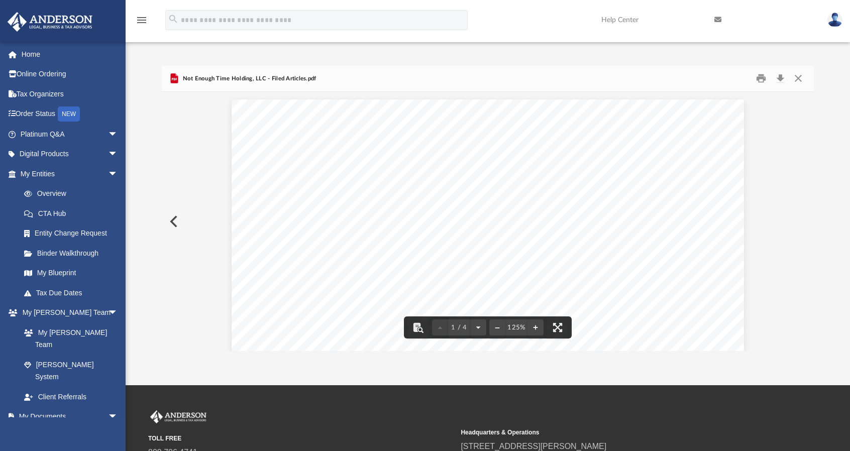
scroll to position [221, 644]
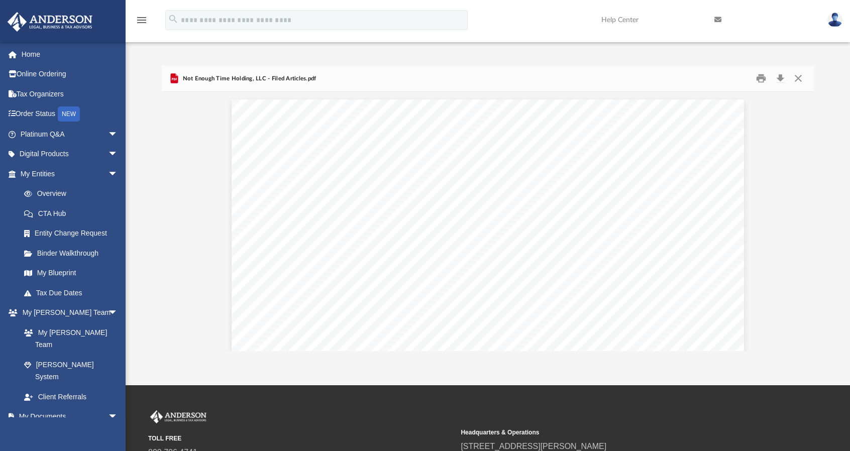
click at [560, 83] on div "Not Enough Time Holding, LLC - Filed Articles.pdf" at bounding box center [488, 79] width 652 height 27
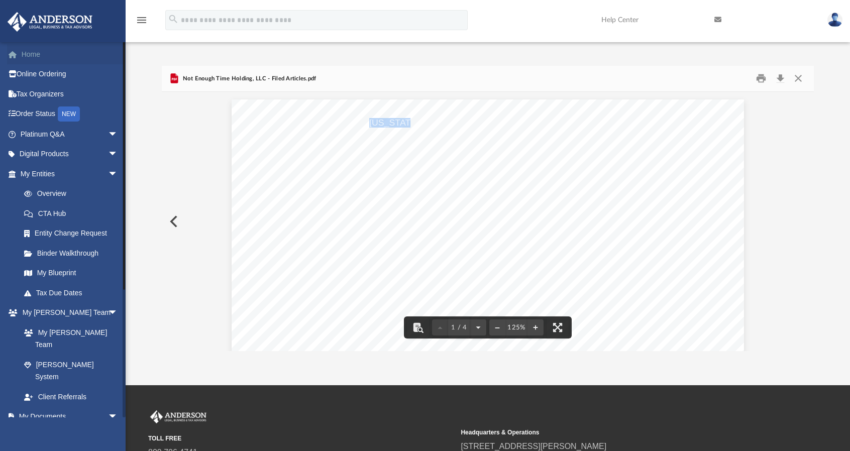
click at [45, 49] on link "Home" at bounding box center [70, 54] width 126 height 20
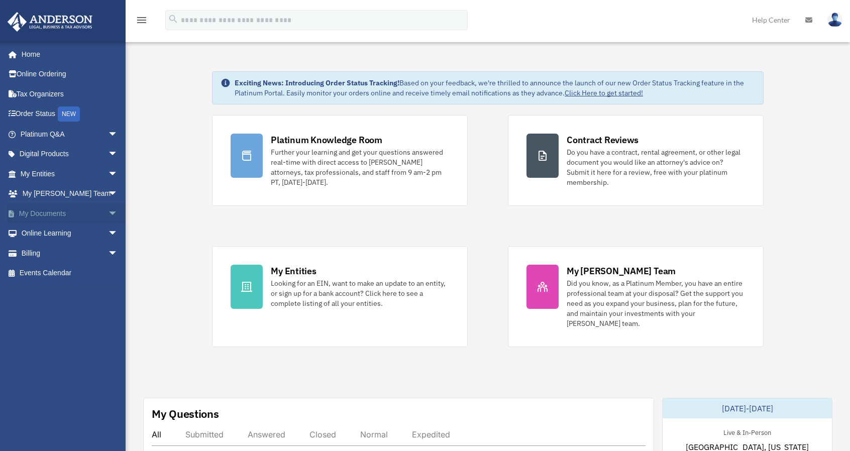
click at [108, 214] on span "arrow_drop_down" at bounding box center [118, 213] width 20 height 21
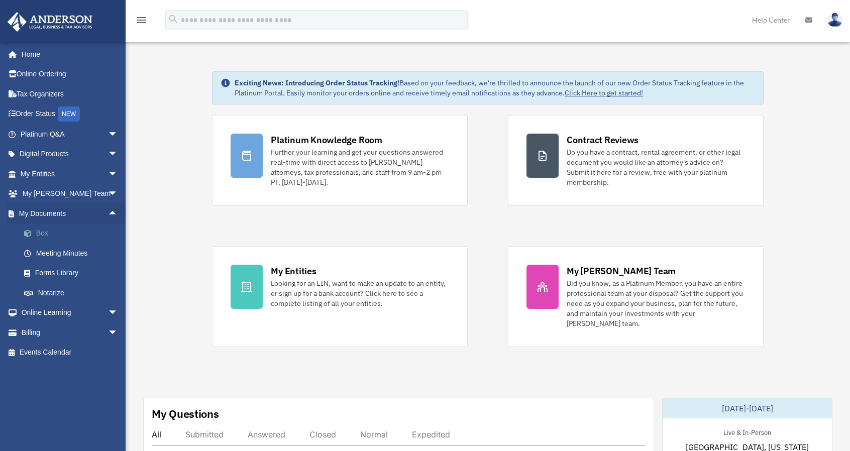
click at [50, 239] on link "Box" at bounding box center [73, 234] width 119 height 20
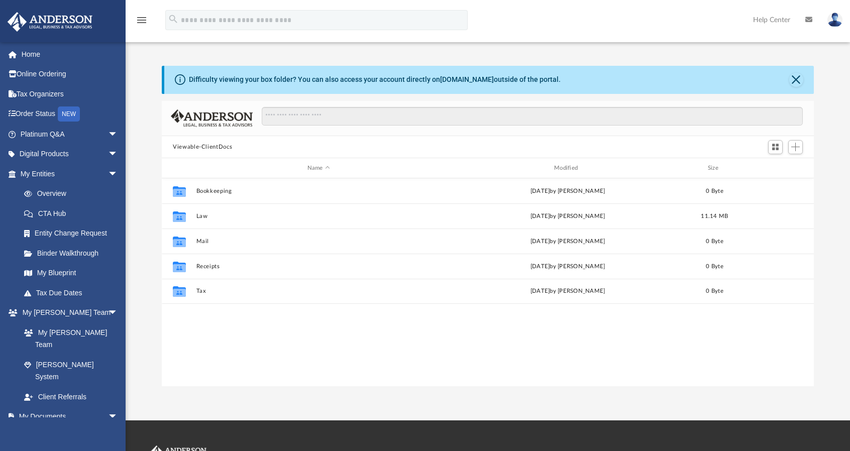
scroll to position [221, 644]
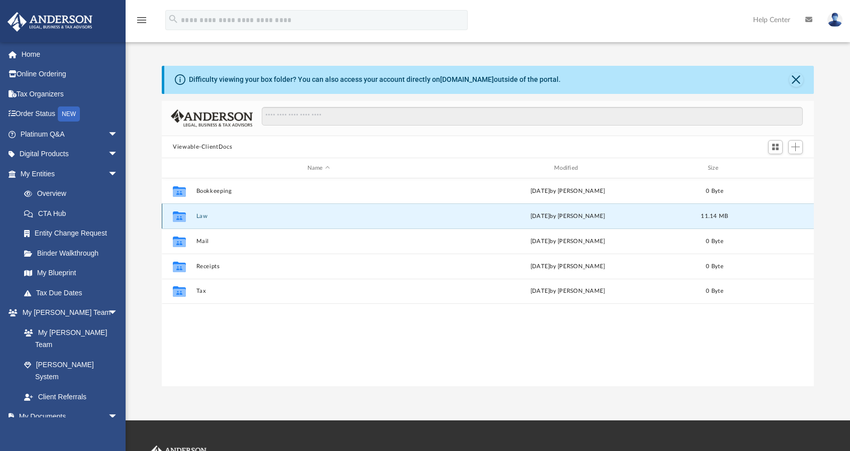
click at [204, 213] on button "Law" at bounding box center [318, 216] width 245 height 7
click at [226, 216] on button "MK Equip, LLC" at bounding box center [318, 216] width 245 height 7
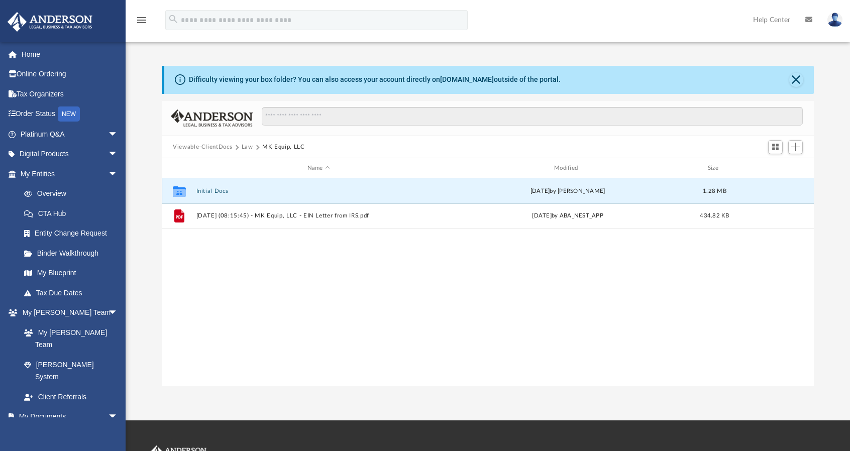
click at [219, 189] on button "Initial Docs" at bounding box center [318, 191] width 245 height 7
click at [281, 192] on button "MK Equip, LLC - Binder Documents.pdf" at bounding box center [318, 191] width 245 height 7
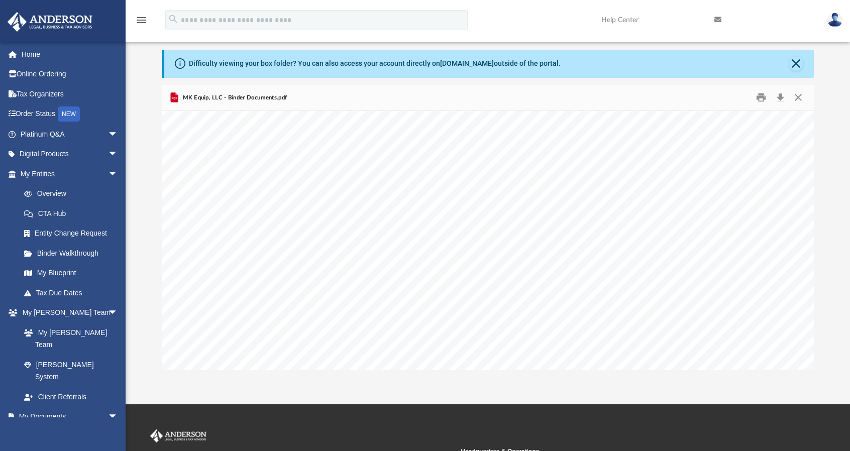
scroll to position [0, 0]
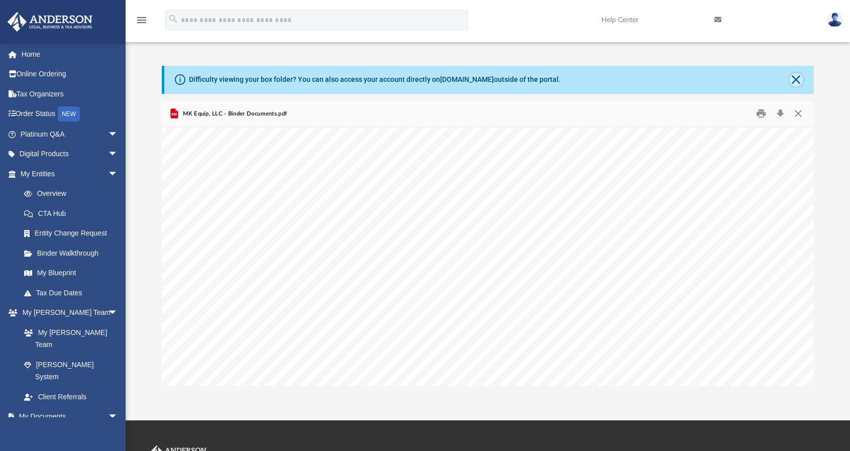
click at [798, 78] on button "Close" at bounding box center [796, 80] width 14 height 14
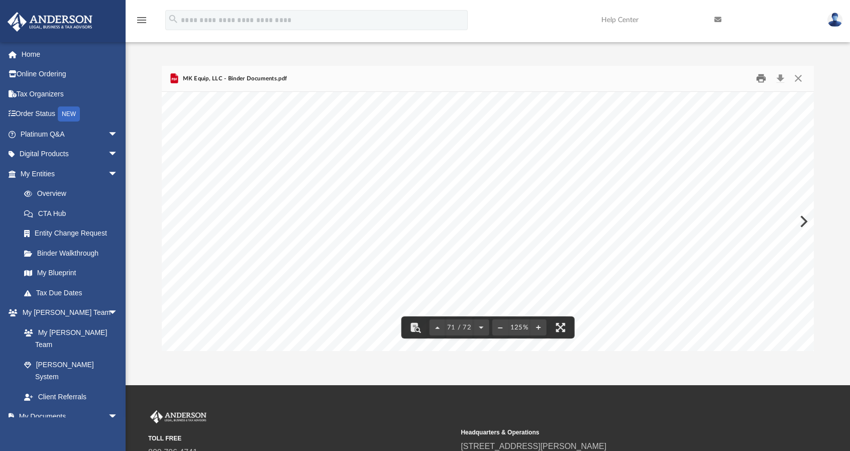
click at [763, 74] on button "Print" at bounding box center [761, 79] width 20 height 16
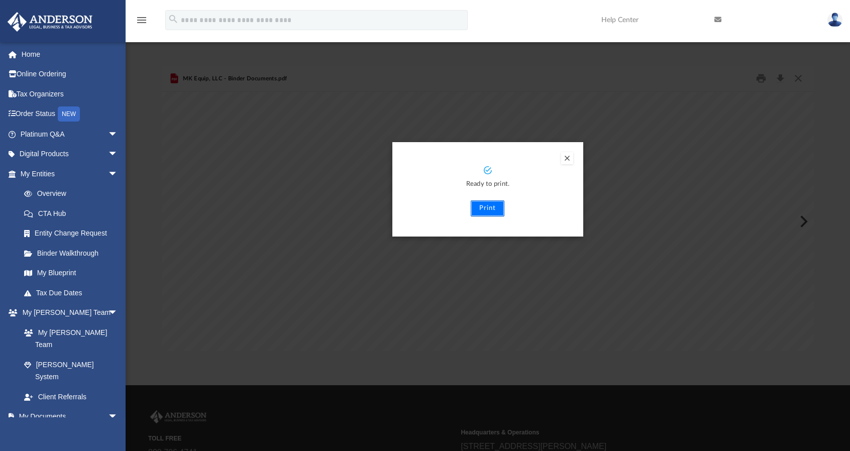
click at [486, 203] on button "Print" at bounding box center [488, 208] width 34 height 16
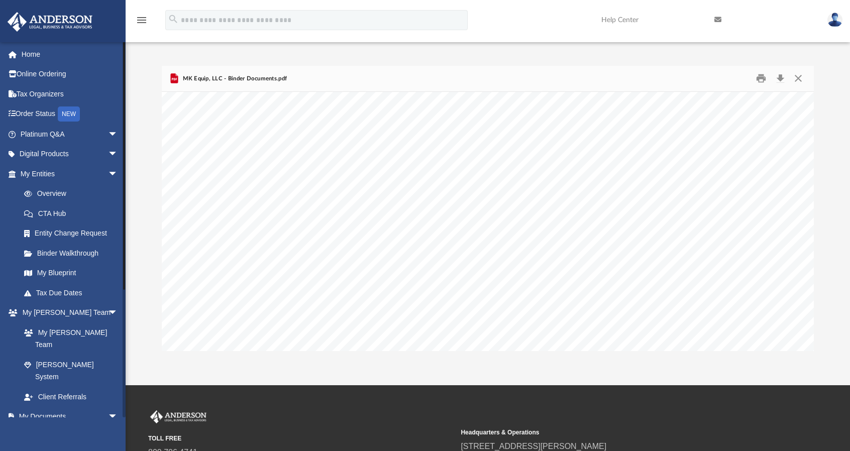
click at [41, 426] on link "Box" at bounding box center [73, 436] width 119 height 20
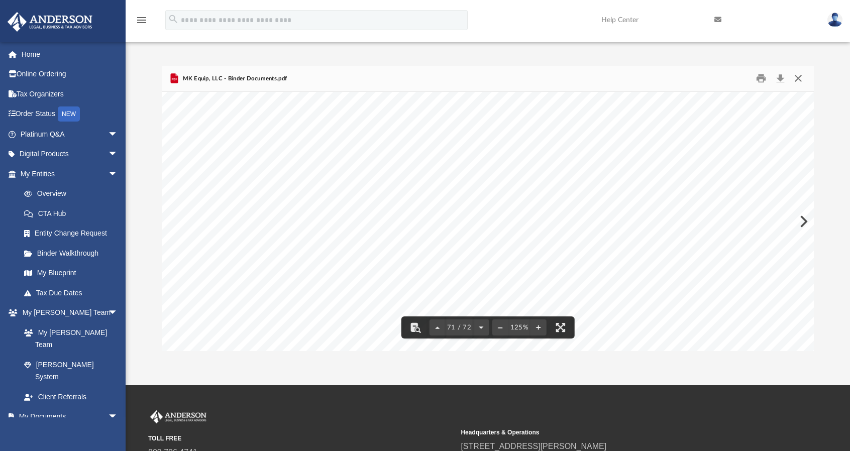
click at [800, 78] on button "Close" at bounding box center [798, 79] width 18 height 16
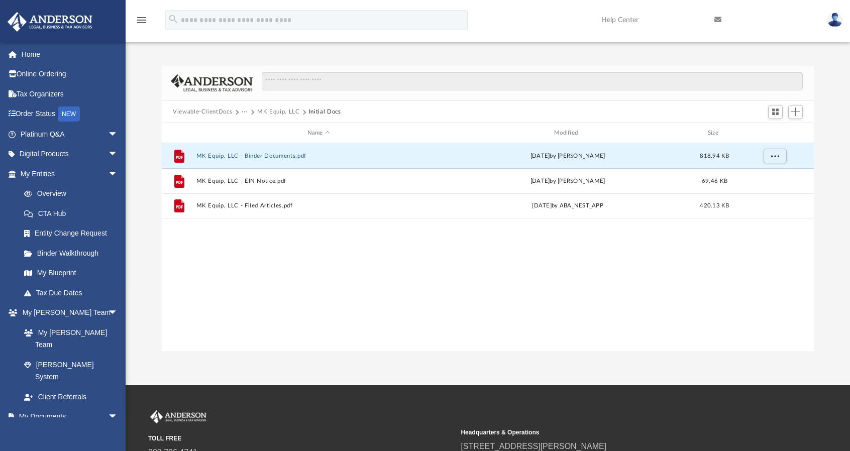
click at [243, 110] on button "···" at bounding box center [245, 111] width 7 height 9
click at [250, 128] on li "Law" at bounding box center [253, 129] width 12 height 11
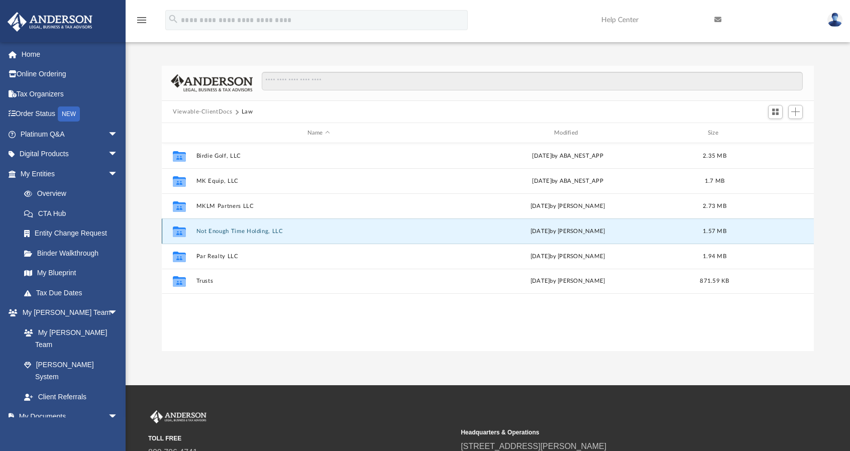
click at [246, 228] on button "Not Enough Time Holding, LLC" at bounding box center [318, 231] width 245 height 7
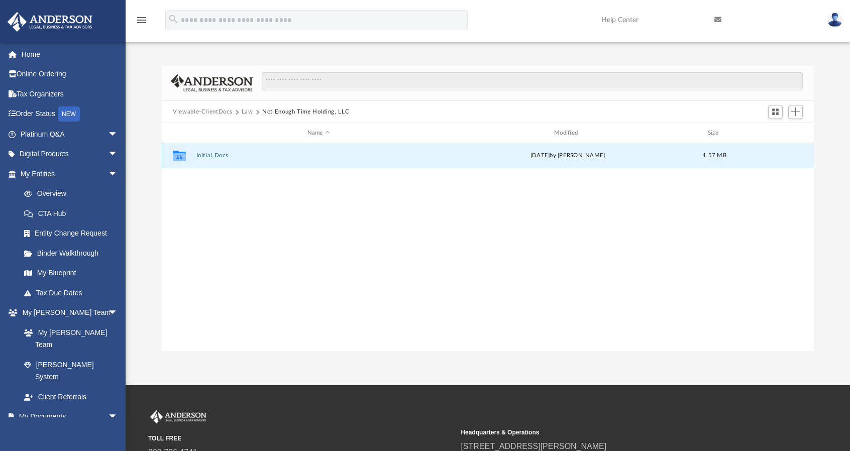
click at [221, 155] on button "Initial Docs" at bounding box center [318, 156] width 245 height 7
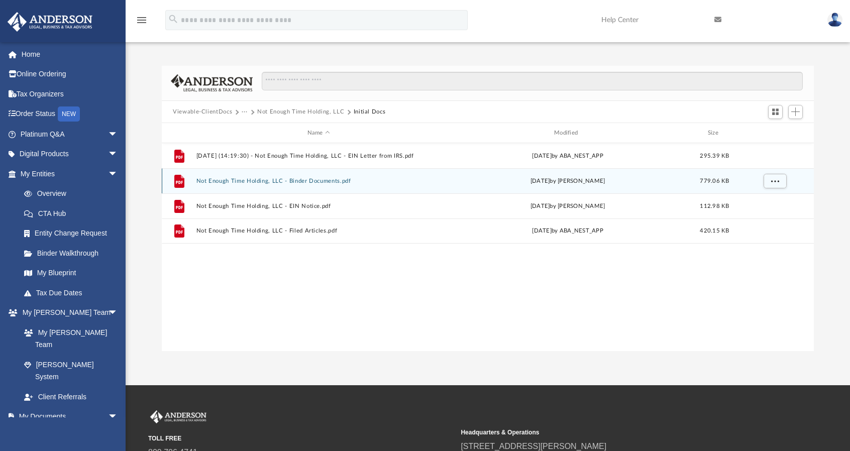
click at [247, 186] on div "File Not Enough Time Holding, LLC - Binder Documents.pdf Mon May 5 2025 by Lind…" at bounding box center [488, 180] width 652 height 25
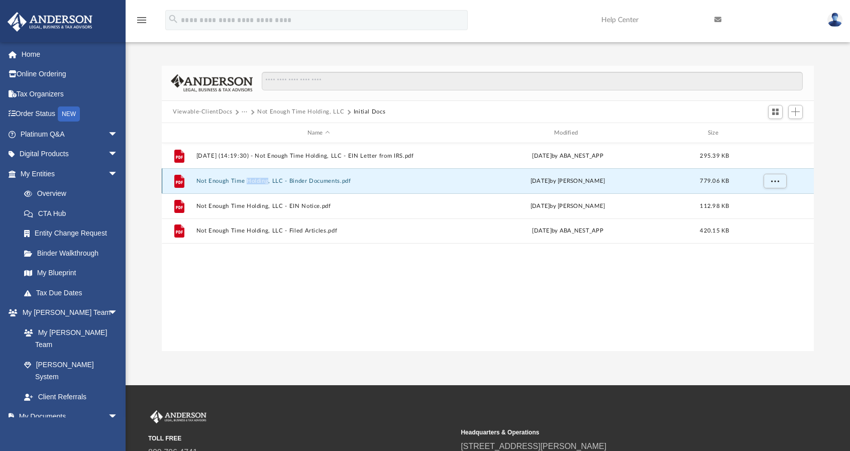
click at [240, 181] on button "Not Enough Time Holding, LLC - Binder Documents.pdf" at bounding box center [318, 181] width 245 height 7
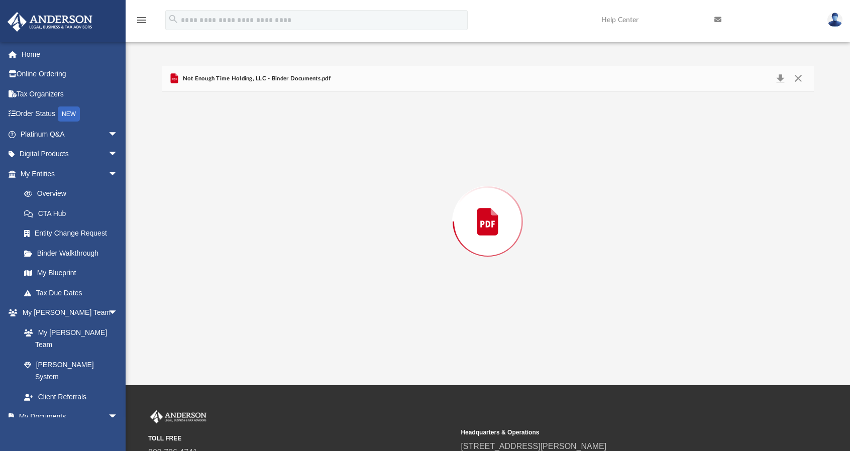
click at [240, 181] on div "Preview" at bounding box center [488, 221] width 652 height 259
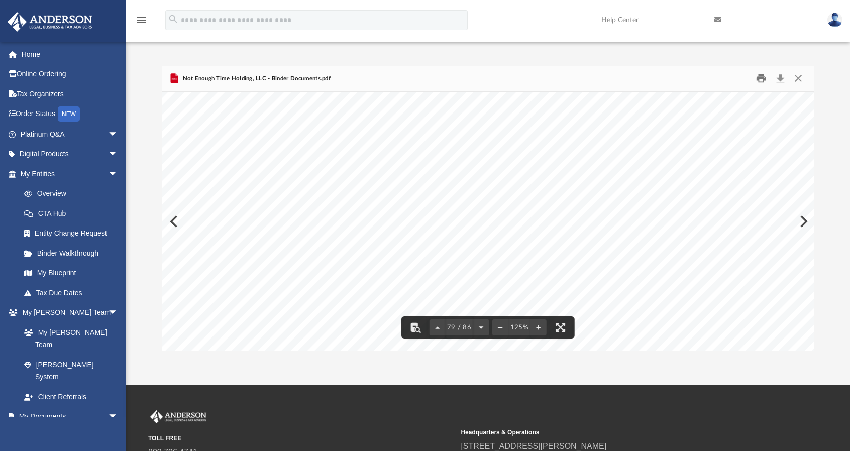
click at [763, 73] on button "Print" at bounding box center [761, 79] width 20 height 16
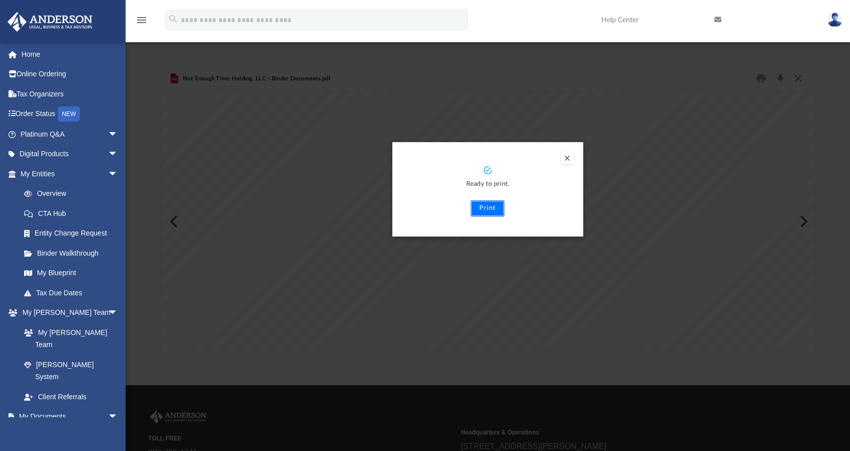
click at [499, 207] on button "Print" at bounding box center [488, 208] width 34 height 16
